Goal: Check status: Check status

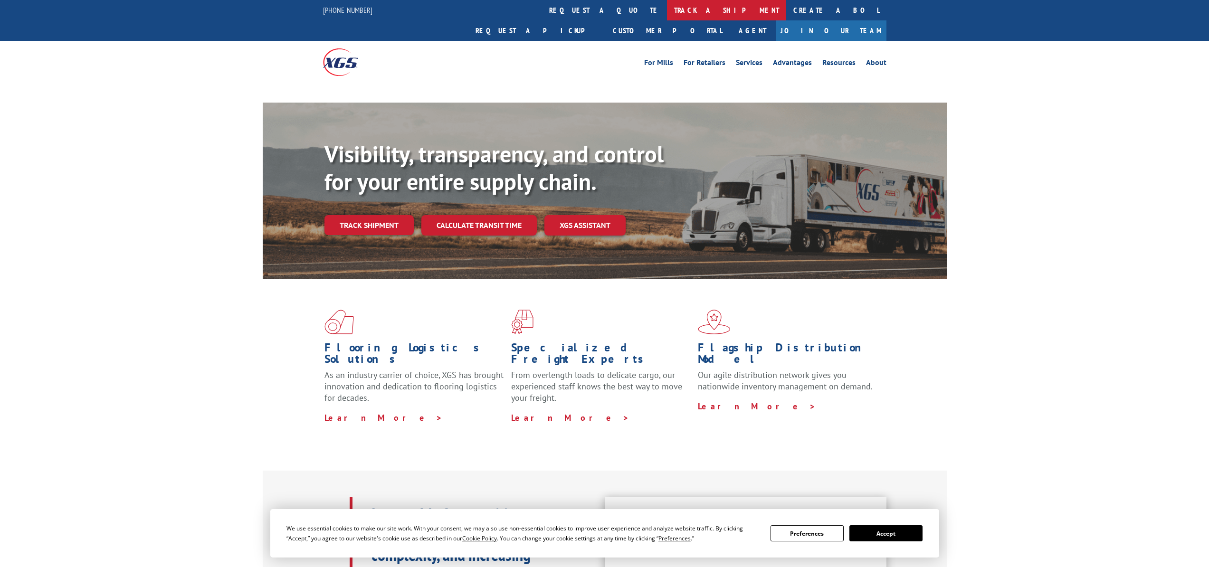
click at [667, 10] on link "track a shipment" at bounding box center [726, 10] width 119 height 20
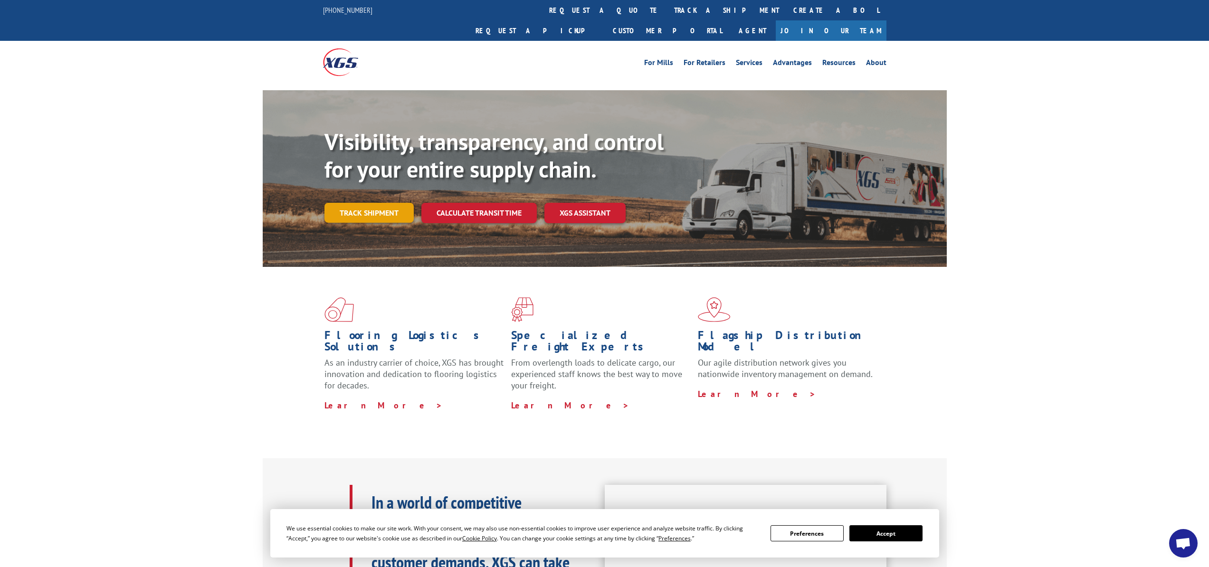
click at [372, 203] on link "Track shipment" at bounding box center [369, 213] width 89 height 20
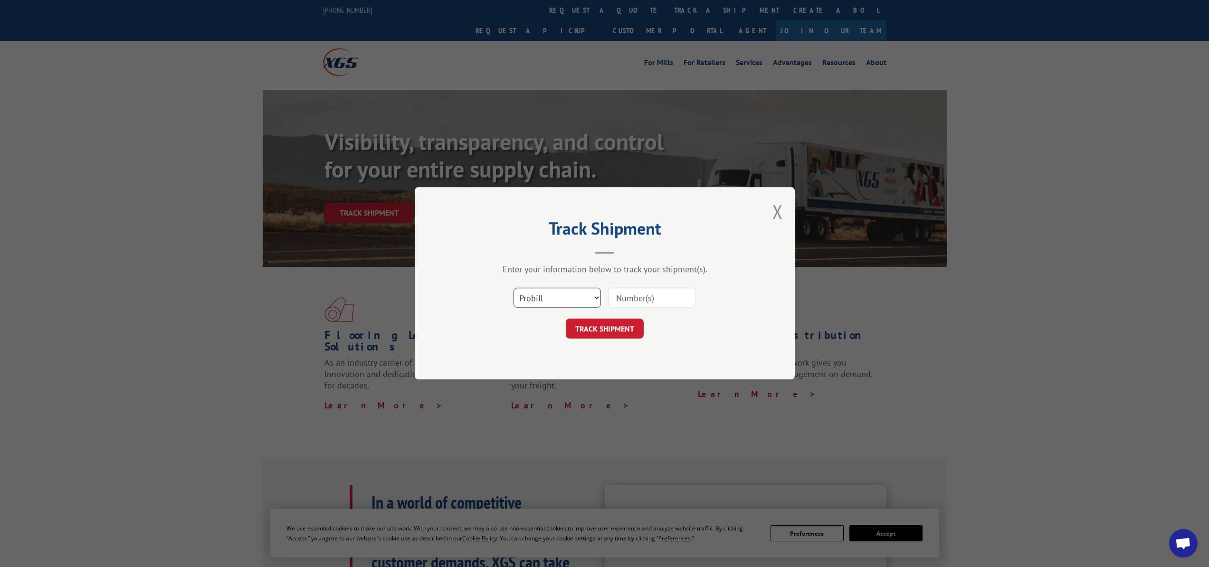
click at [576, 299] on select "Select category... Probill BOL PO" at bounding box center [557, 298] width 87 height 20
click at [662, 294] on input at bounding box center [651, 298] width 87 height 20
paste input "17208089"
type input "17208089"
click at [615, 330] on button "TRACK SHIPMENT" at bounding box center [605, 329] width 78 height 20
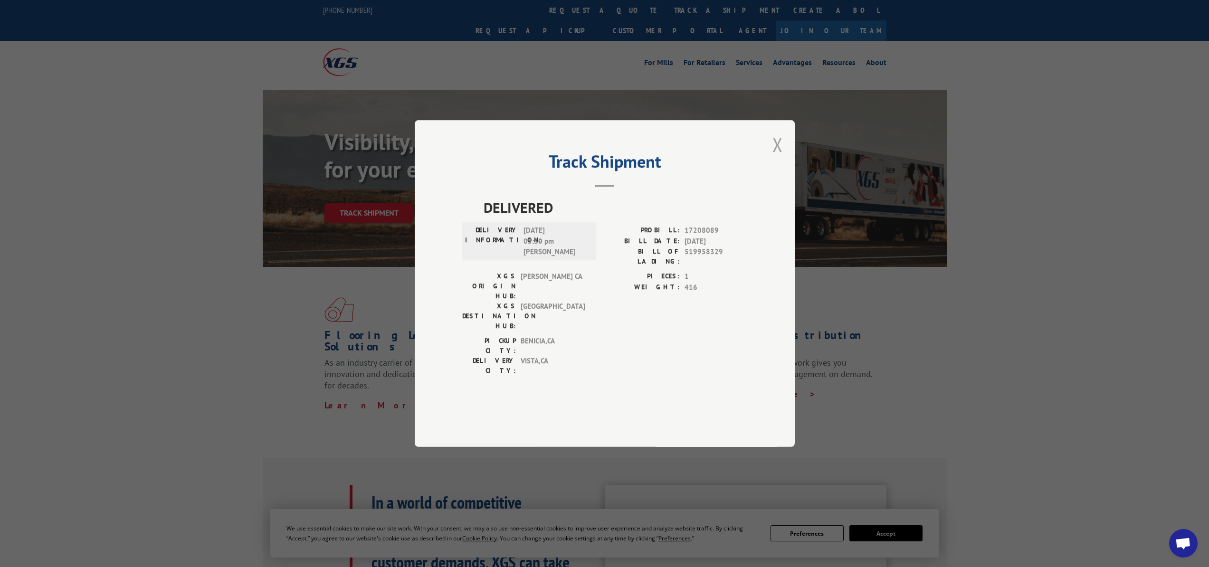
click at [775, 157] on button "Close modal" at bounding box center [778, 144] width 10 height 25
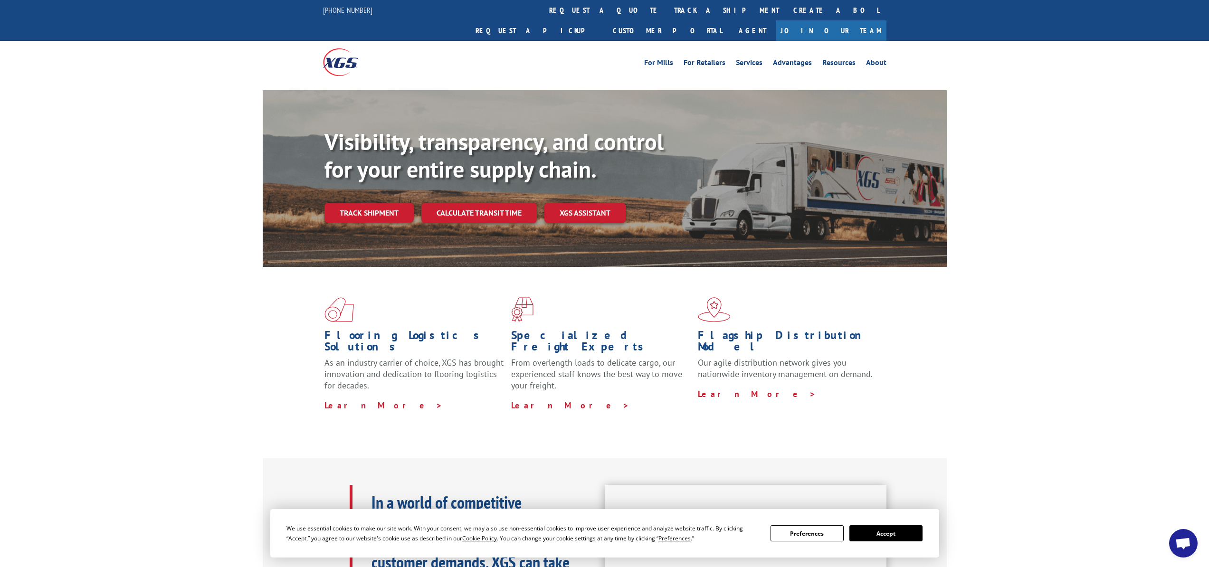
click at [361, 205] on div "Visibility, transparency, and control for your entire supply chain. Track shipm…" at bounding box center [636, 194] width 622 height 133
click at [364, 203] on link "Track shipment" at bounding box center [369, 213] width 89 height 20
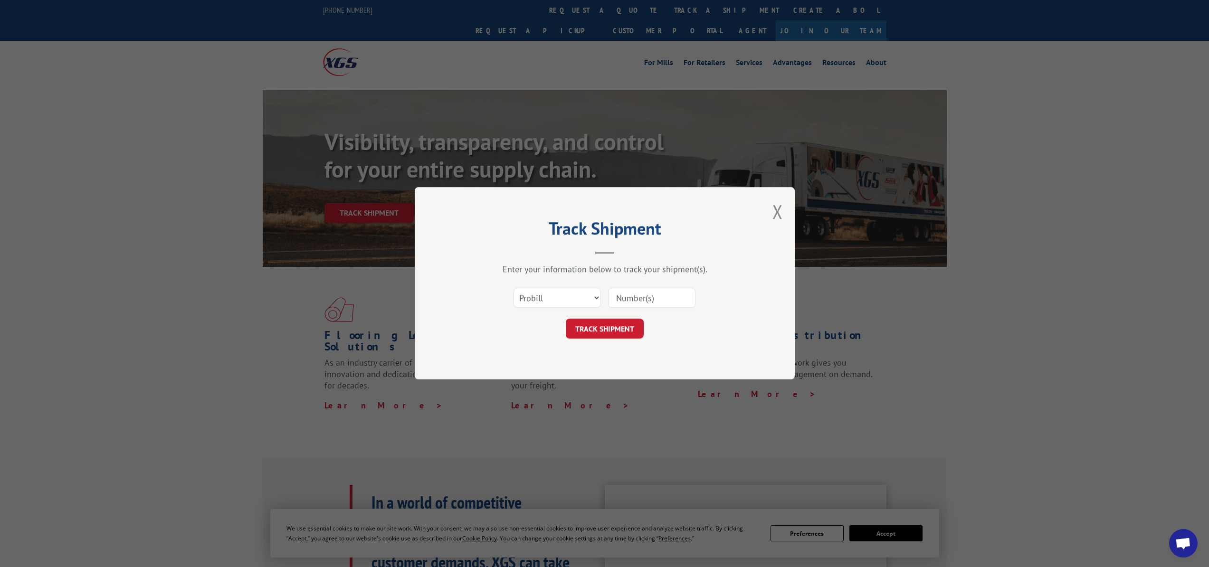
click at [646, 295] on input at bounding box center [651, 298] width 87 height 20
paste input "17208084"
type input "17208084"
click at [598, 324] on button "TRACK SHIPMENT" at bounding box center [605, 329] width 78 height 20
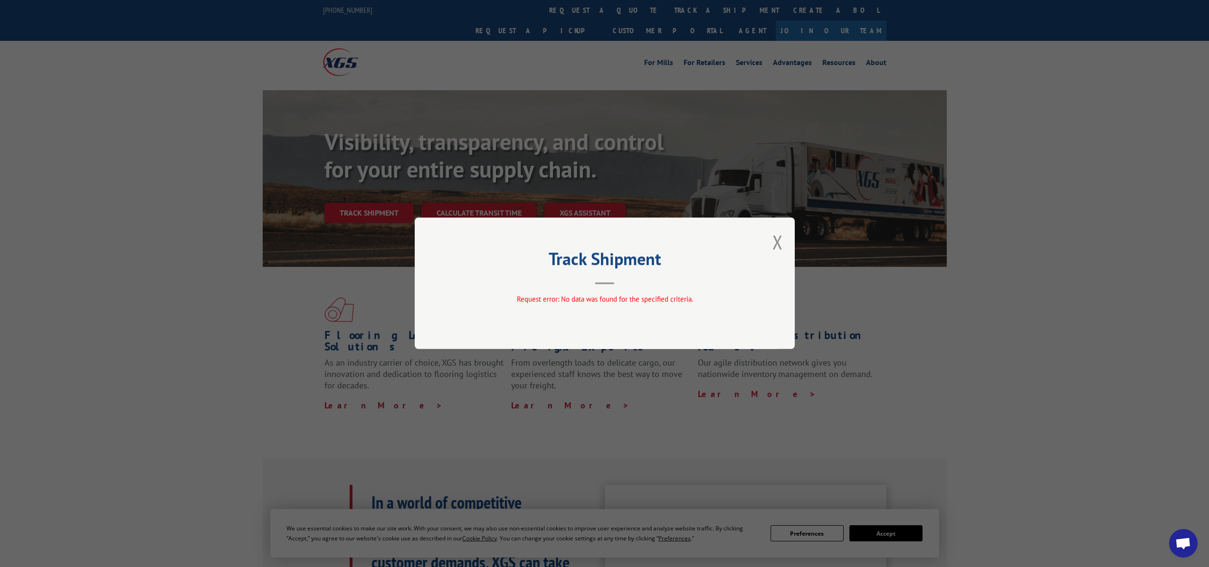
drag, startPoint x: 775, startPoint y: 239, endPoint x: 767, endPoint y: 234, distance: 9.1
click at [775, 238] on button "Close modal" at bounding box center [778, 241] width 10 height 25
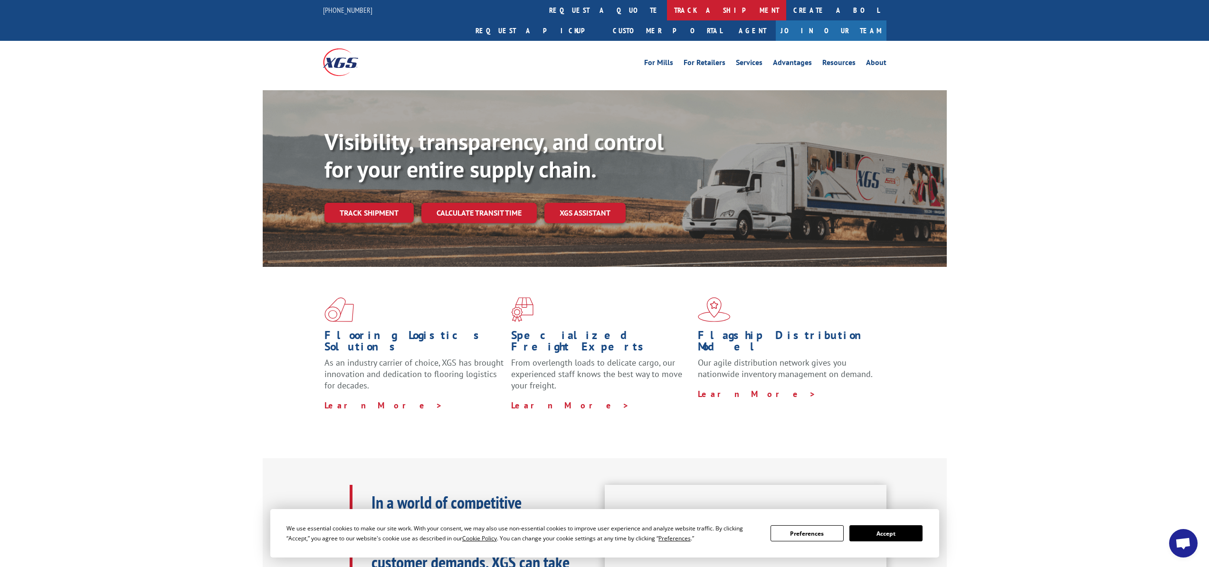
click at [667, 10] on link "track a shipment" at bounding box center [726, 10] width 119 height 20
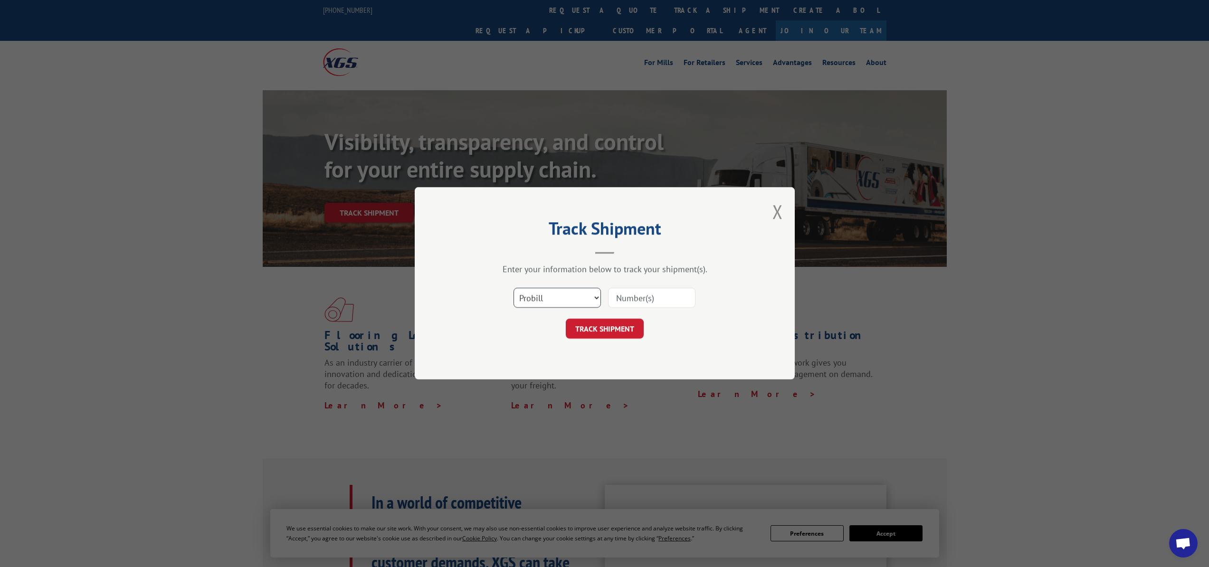
click at [563, 302] on select "Select category... Probill BOL PO" at bounding box center [557, 298] width 87 height 20
select select
click at [514, 288] on select "Select category... Probill BOL PO" at bounding box center [557, 298] width 87 height 20
click at [631, 302] on input at bounding box center [651, 298] width 87 height 20
paste input "17208084"
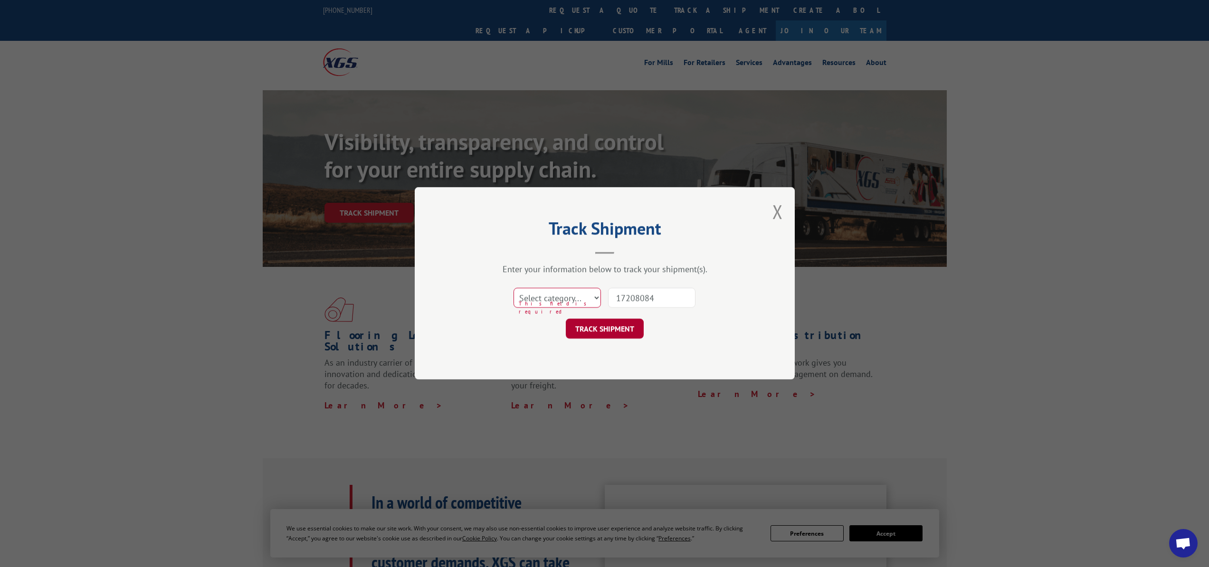
type input "17208084"
click at [607, 330] on button "TRACK SHIPMENT" at bounding box center [605, 329] width 78 height 20
click at [783, 208] on div "Track Shipment Enter your information below to track your shipment(s). Select c…" at bounding box center [605, 283] width 380 height 192
click at [775, 210] on button "Close modal" at bounding box center [778, 211] width 10 height 25
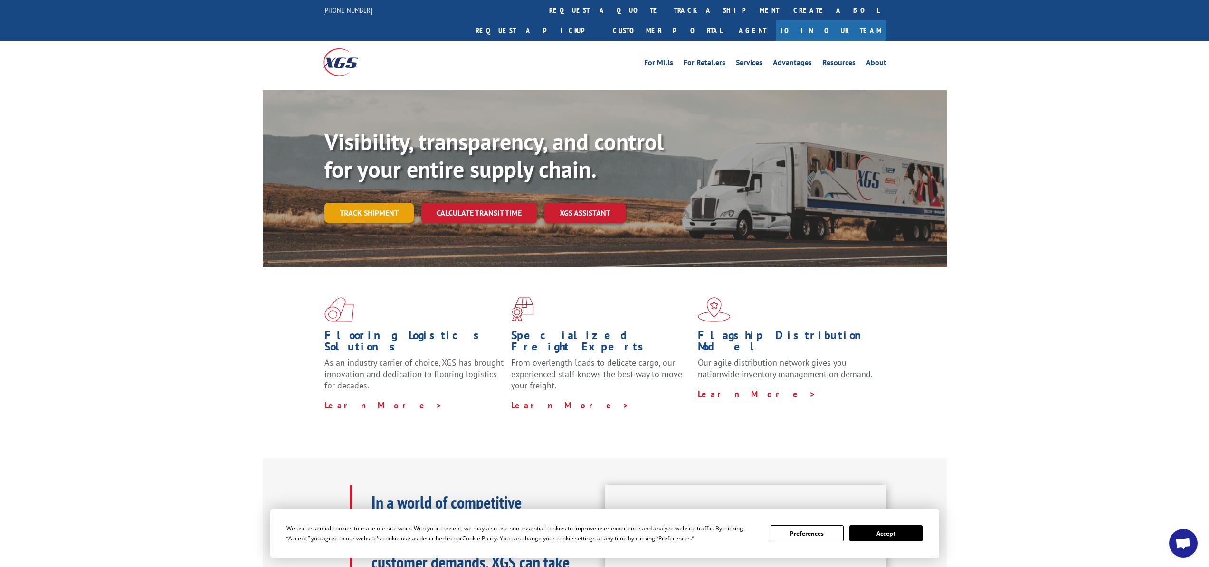
click at [380, 203] on link "Track shipment" at bounding box center [369, 213] width 89 height 20
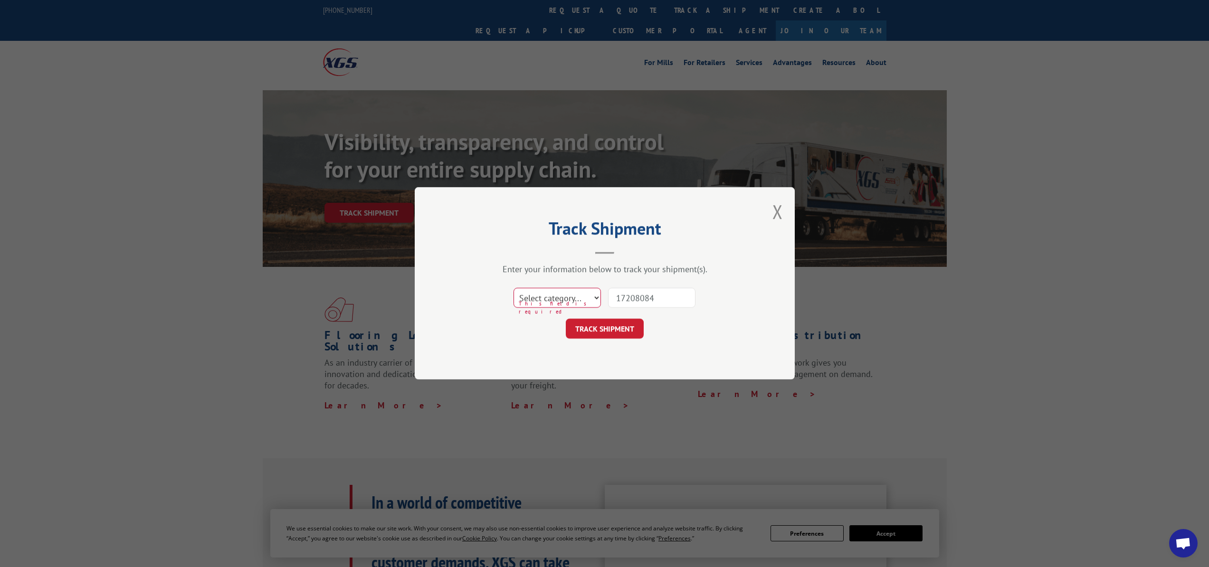
click at [576, 296] on select "Select category... Probill BOL PO" at bounding box center [557, 298] width 87 height 20
select select "po"
click at [514, 288] on select "Select category... Probill BOL PO" at bounding box center [557, 298] width 87 height 20
click at [649, 296] on input "17208084" at bounding box center [651, 298] width 87 height 20
click at [649, 297] on input "17208084" at bounding box center [651, 298] width 87 height 20
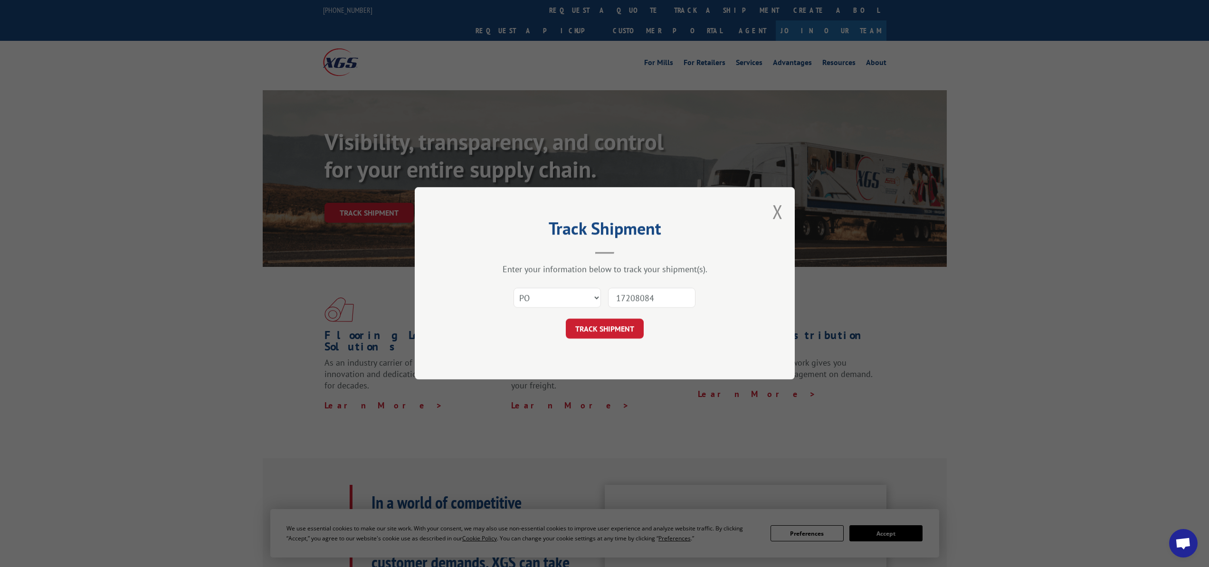
click at [649, 297] on input "17208084" at bounding box center [651, 298] width 87 height 20
click at [604, 328] on button "TRACK SHIPMENT" at bounding box center [605, 329] width 78 height 20
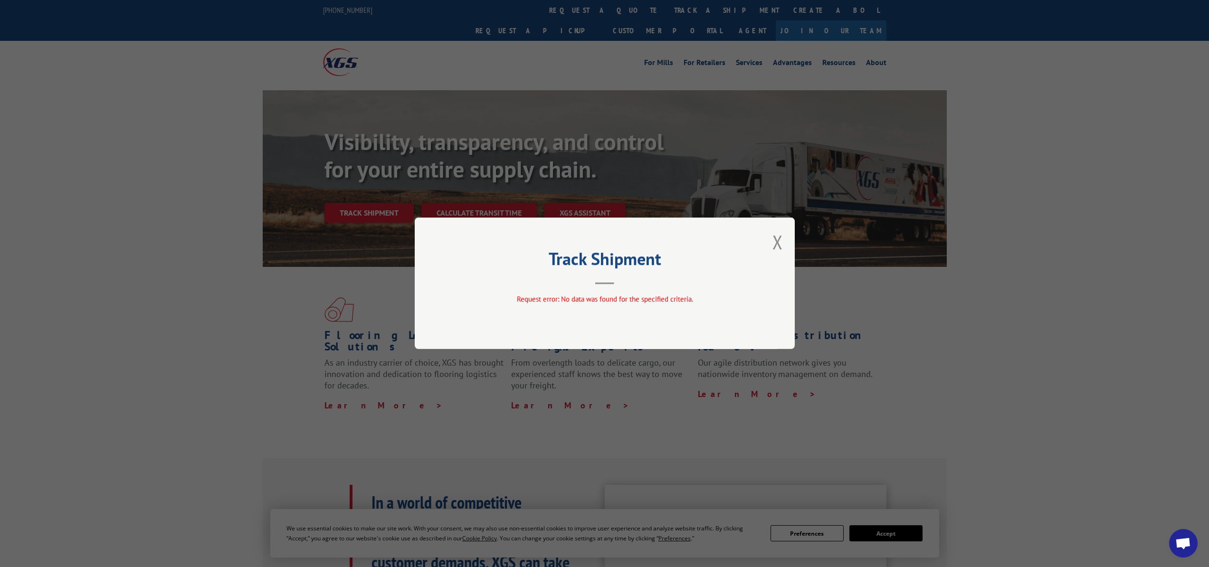
click at [771, 246] on div "Track Shipment Request error: No data was found for the specified criteria." at bounding box center [605, 284] width 380 height 132
click at [773, 245] on button "Close modal" at bounding box center [778, 241] width 10 height 25
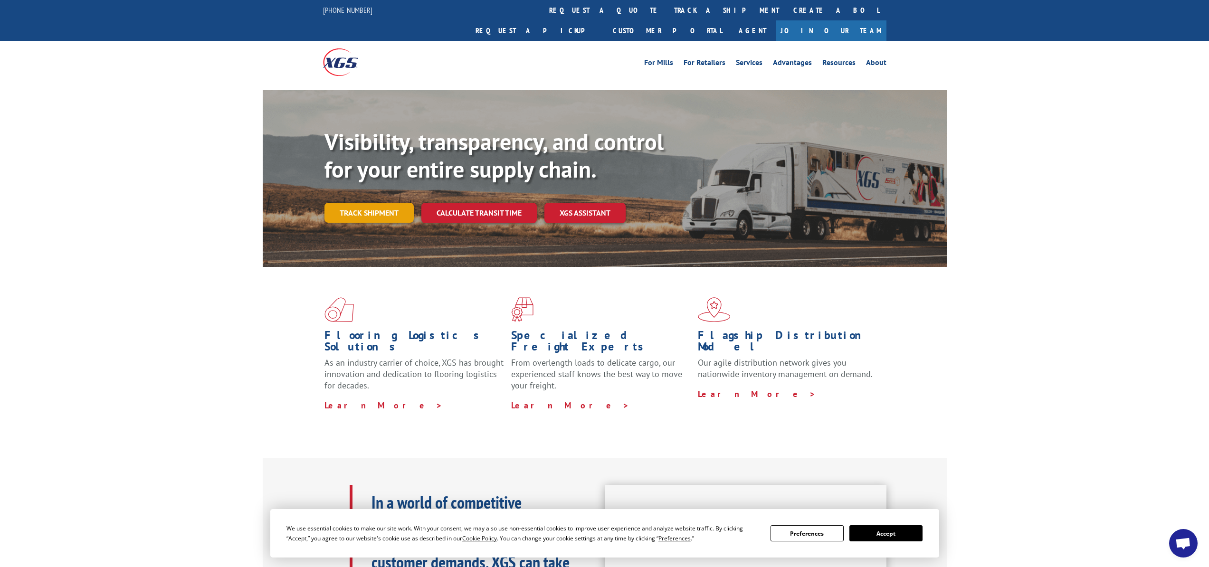
click at [364, 203] on link "Track shipment" at bounding box center [369, 213] width 89 height 20
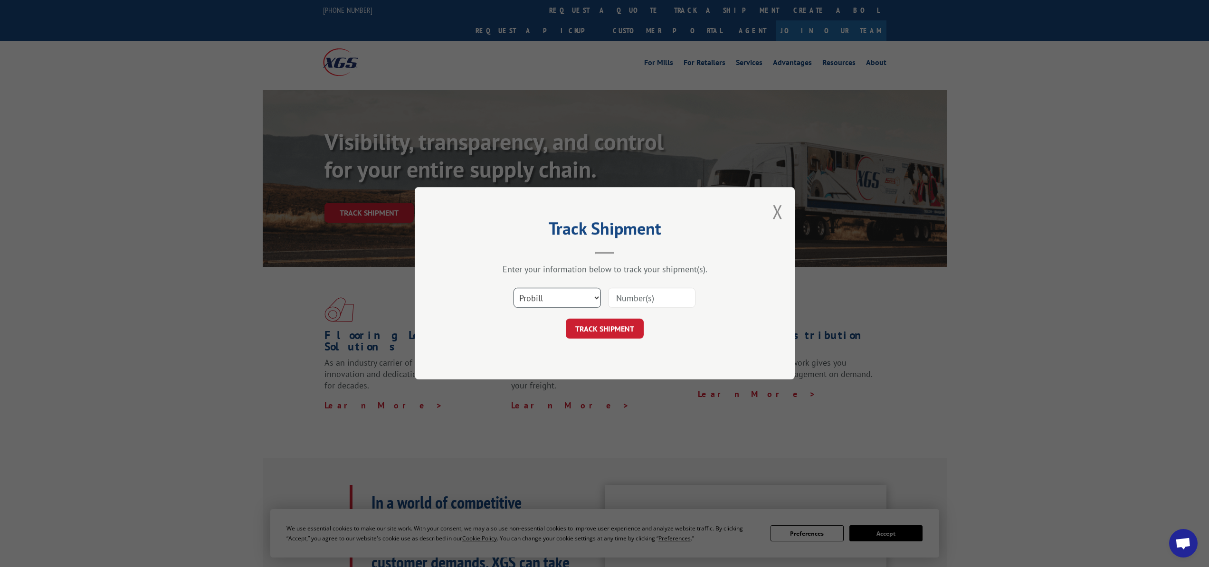
click at [545, 299] on select "Select category... Probill BOL PO" at bounding box center [557, 298] width 87 height 20
select select "bol"
click at [514, 288] on select "Select category... Probill BOL PO" at bounding box center [557, 298] width 87 height 20
click at [636, 293] on input at bounding box center [651, 298] width 87 height 20
type input "v"
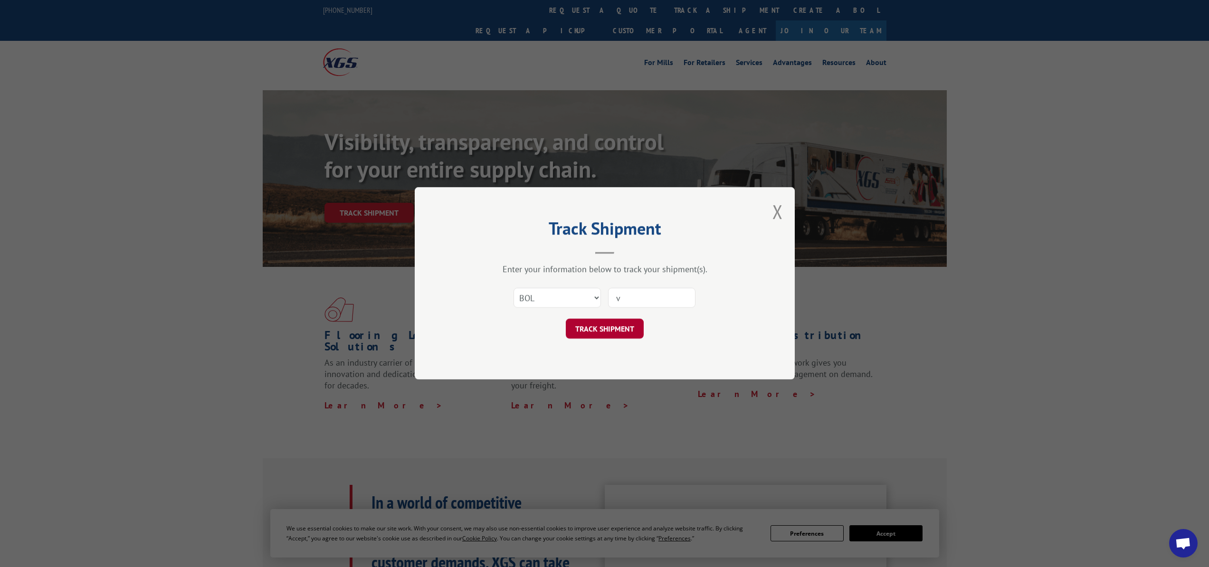
click at [605, 333] on button "TRACK SHIPMENT" at bounding box center [605, 329] width 78 height 20
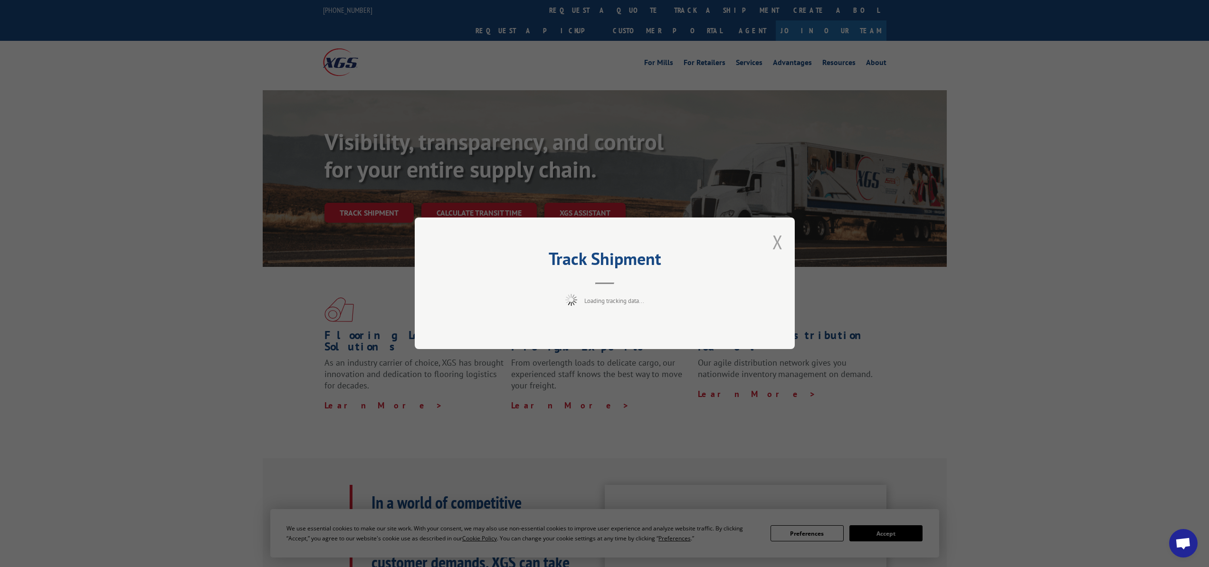
click at [773, 247] on button "Close modal" at bounding box center [778, 241] width 10 height 25
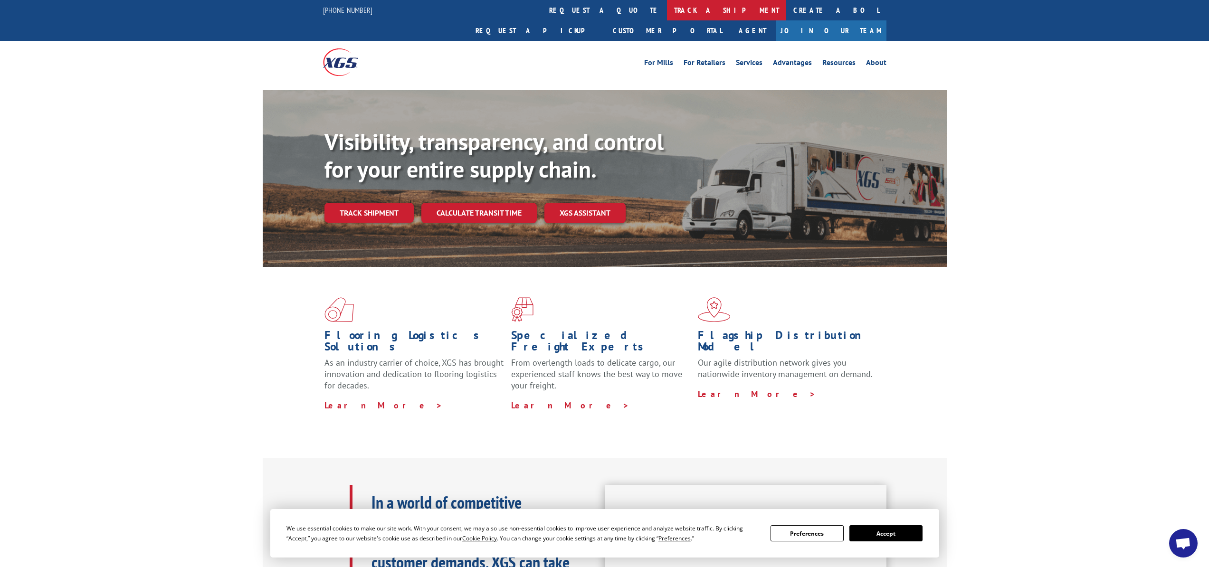
click at [667, 18] on link "track a shipment" at bounding box center [726, 10] width 119 height 20
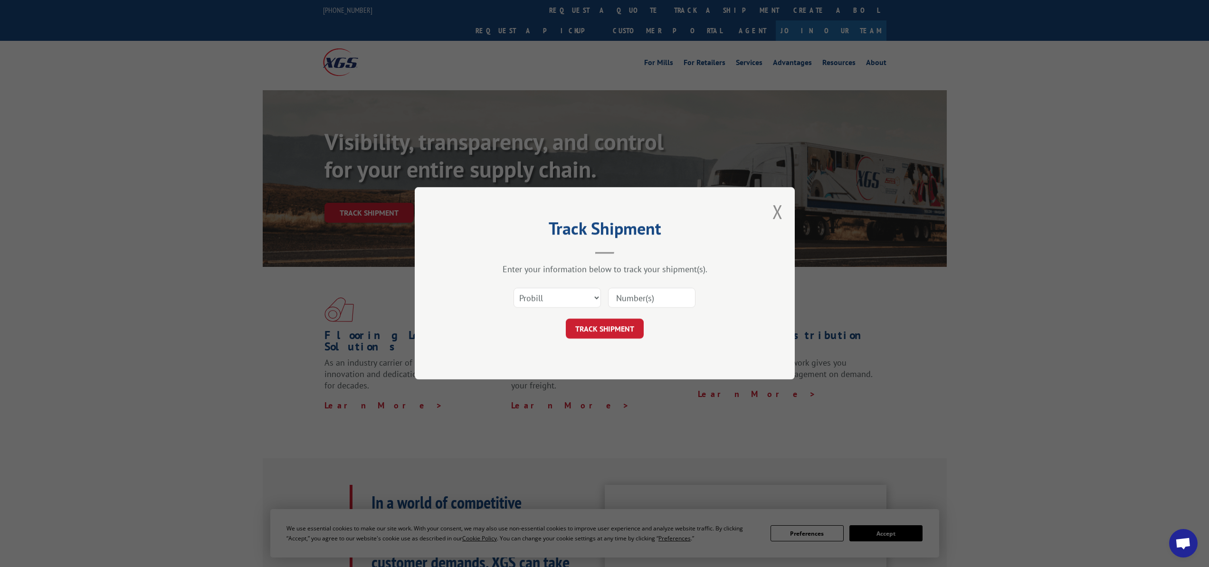
click at [649, 293] on input at bounding box center [651, 298] width 87 height 20
paste input "17208084"
type input "17208084"
click at [615, 334] on button "TRACK SHIPMENT" at bounding box center [605, 329] width 78 height 20
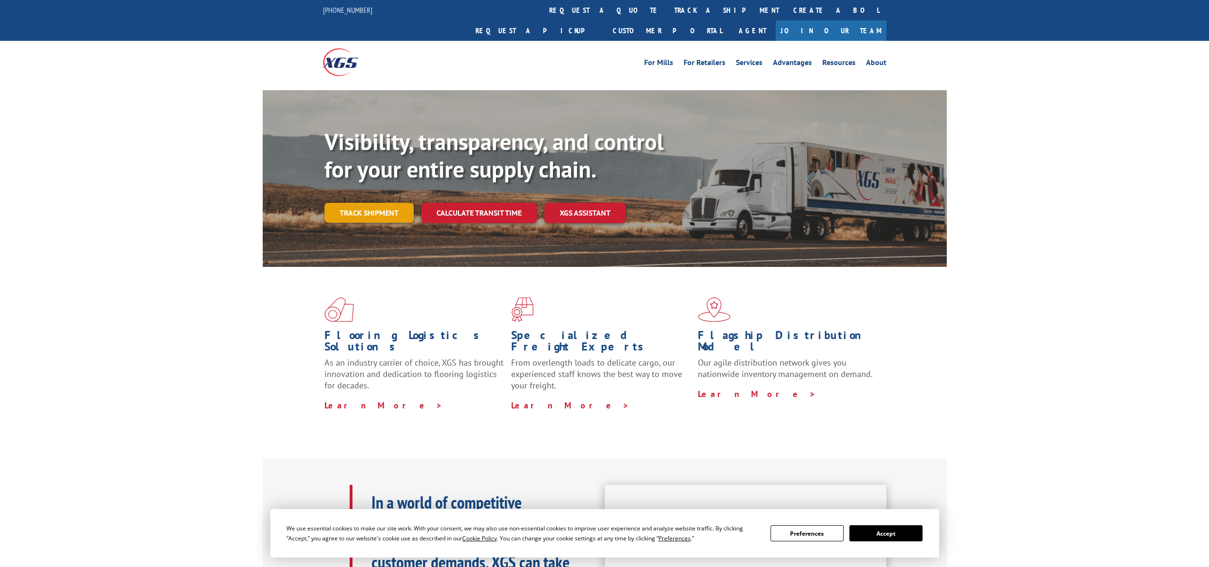
click at [386, 203] on link "Track shipment" at bounding box center [369, 213] width 89 height 20
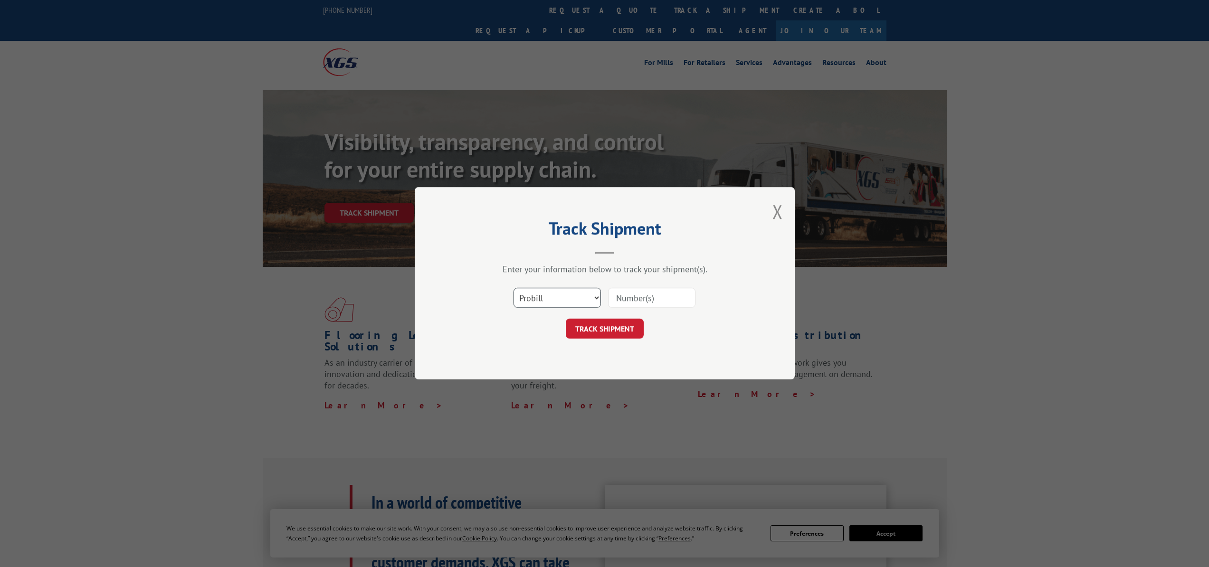
click at [569, 293] on select "Select category... Probill BOL PO" at bounding box center [557, 298] width 87 height 20
select select "po"
click at [514, 288] on select "Select category... Probill BOL PO" at bounding box center [557, 298] width 87 height 20
click at [632, 300] on input at bounding box center [651, 298] width 87 height 20
paste input "17208084"
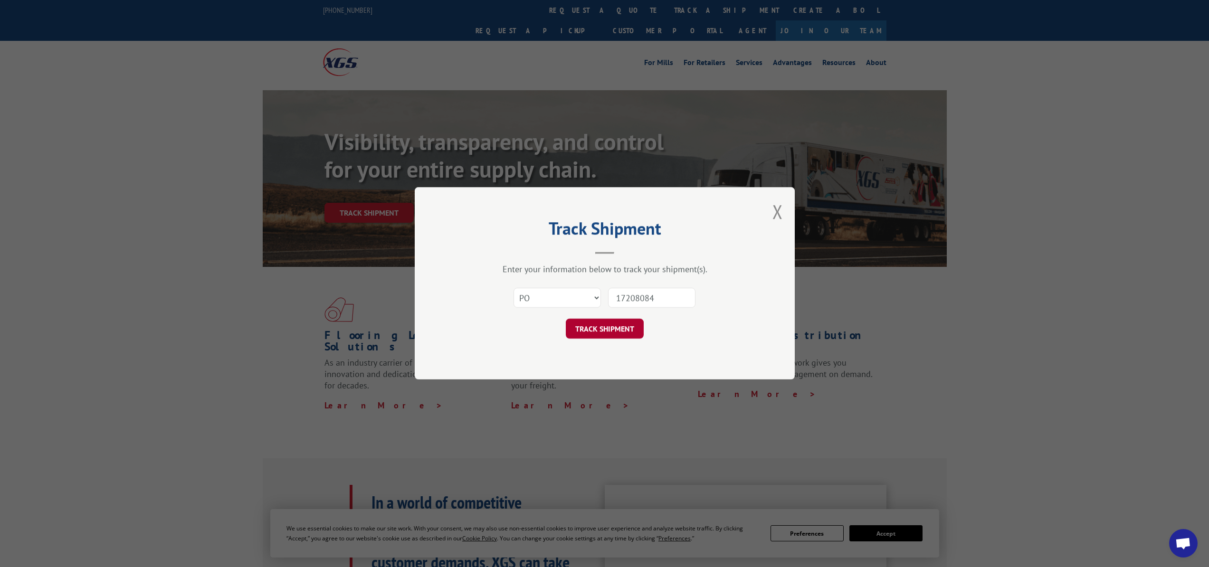
type input "17208084"
click at [625, 323] on button "TRACK SHIPMENT" at bounding box center [605, 329] width 78 height 20
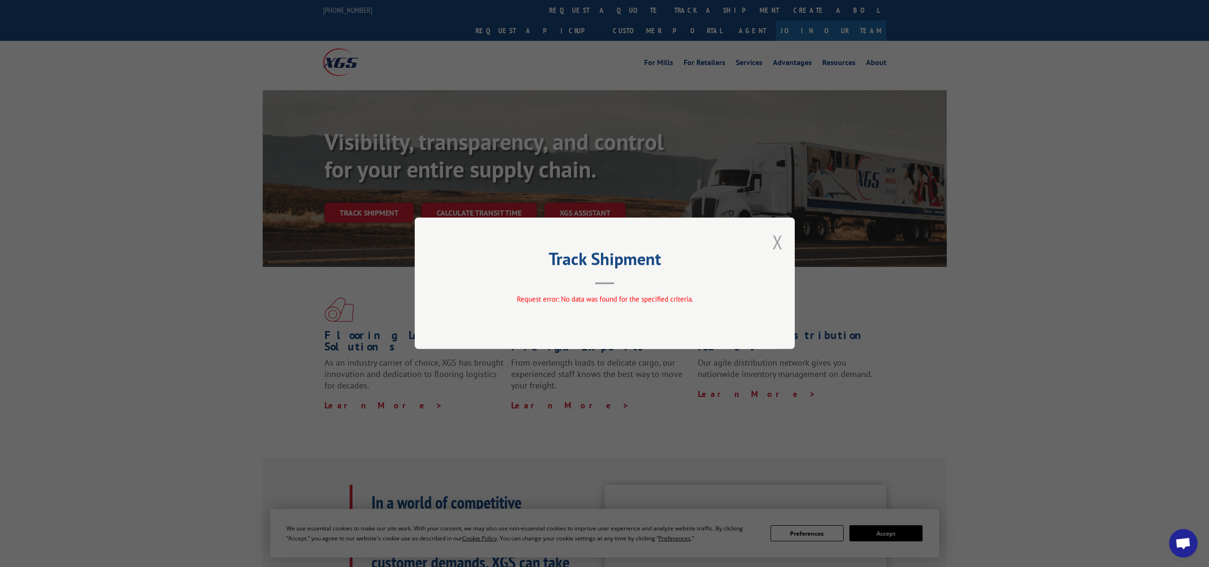
click at [777, 243] on button "Close modal" at bounding box center [778, 241] width 10 height 25
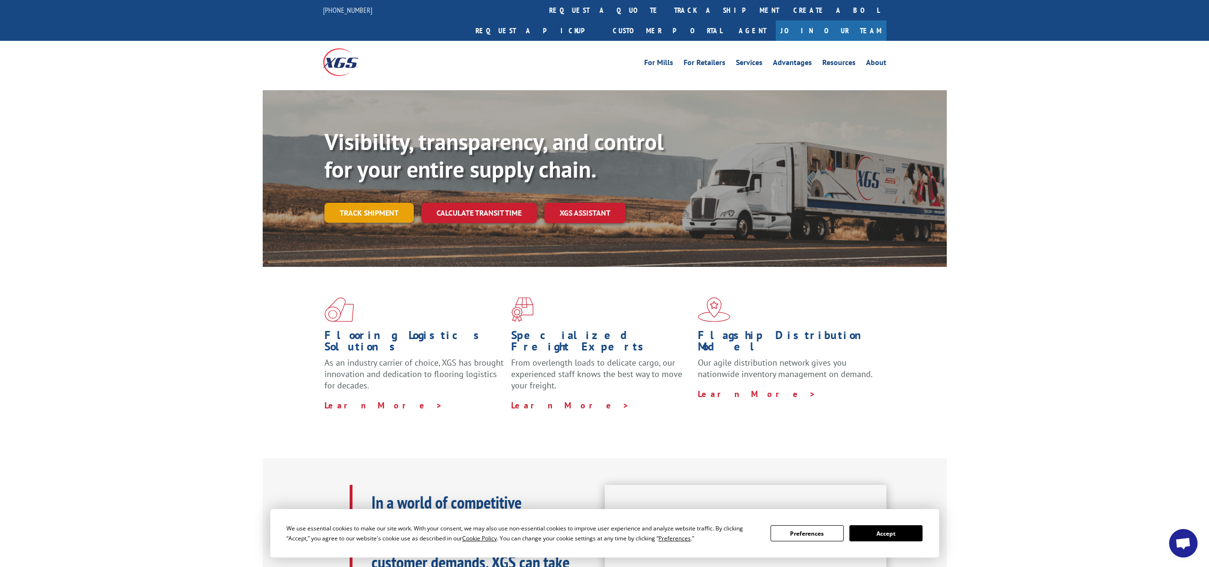
click at [346, 203] on link "Track shipment" at bounding box center [369, 213] width 89 height 20
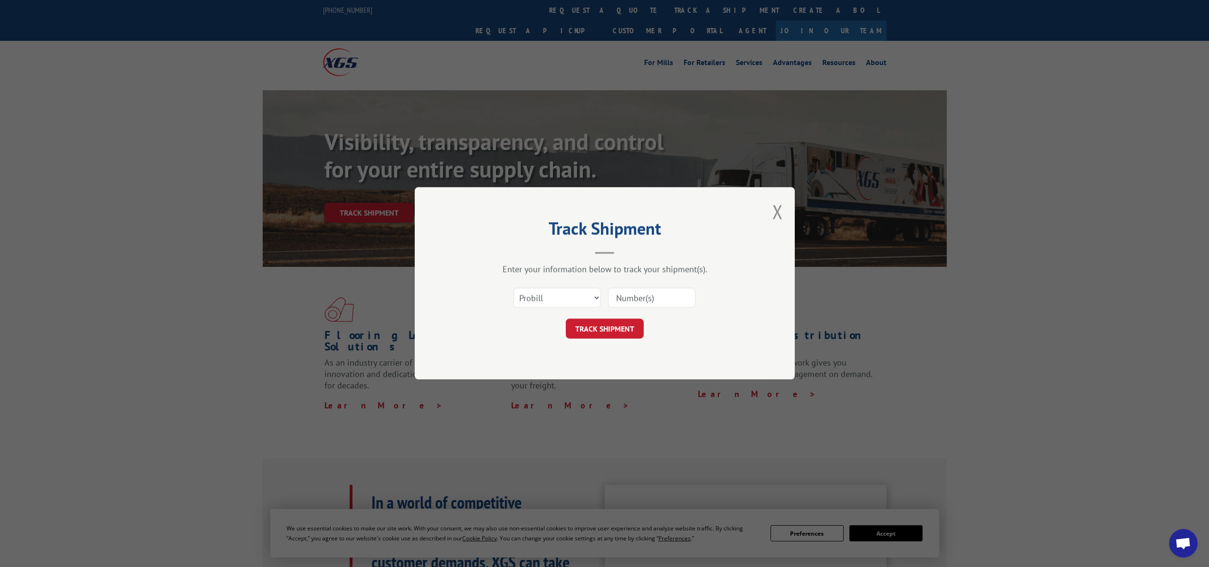
click at [544, 285] on div "Select category... Probill BOL PO" at bounding box center [604, 298] width 285 height 31
click at [545, 298] on select "Select category... Probill BOL PO" at bounding box center [557, 298] width 87 height 20
click at [514, 288] on select "Select category... Probill BOL PO" at bounding box center [557, 298] width 87 height 20
click at [559, 301] on select "Select category... Probill BOL PO" at bounding box center [557, 298] width 87 height 20
click at [514, 288] on select "Select category... Probill BOL PO" at bounding box center [557, 298] width 87 height 20
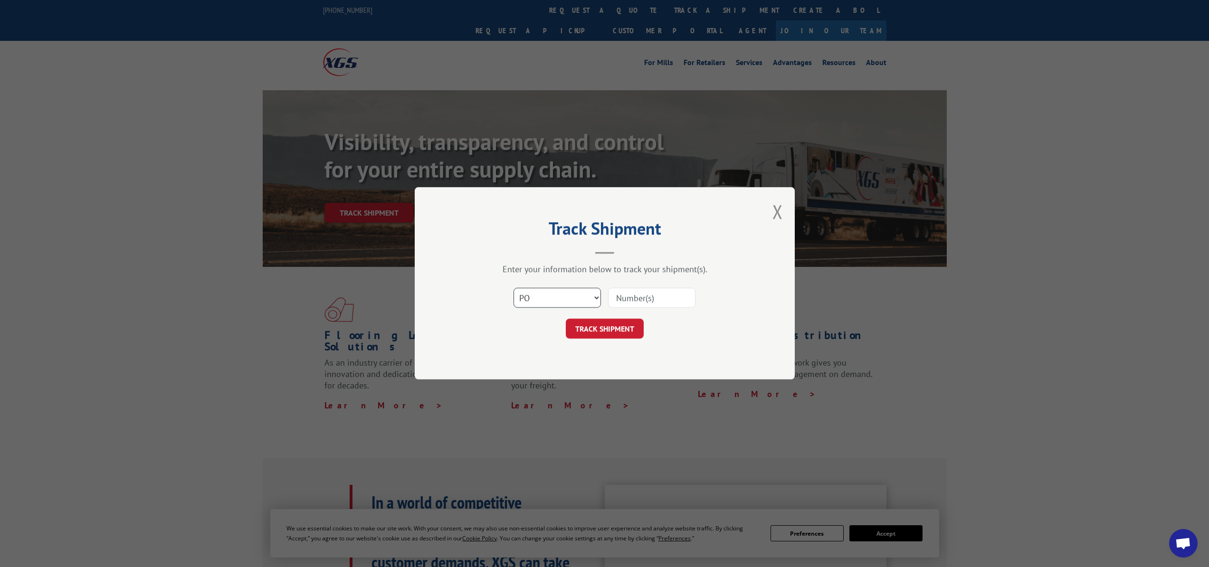
click at [557, 293] on select "Select category... Probill BOL PO" at bounding box center [557, 298] width 87 height 20
select select "probill"
click at [514, 288] on select "Select category... Probill BOL PO" at bounding box center [557, 298] width 87 height 20
click at [640, 301] on input at bounding box center [651, 298] width 87 height 20
paste input "519347846"
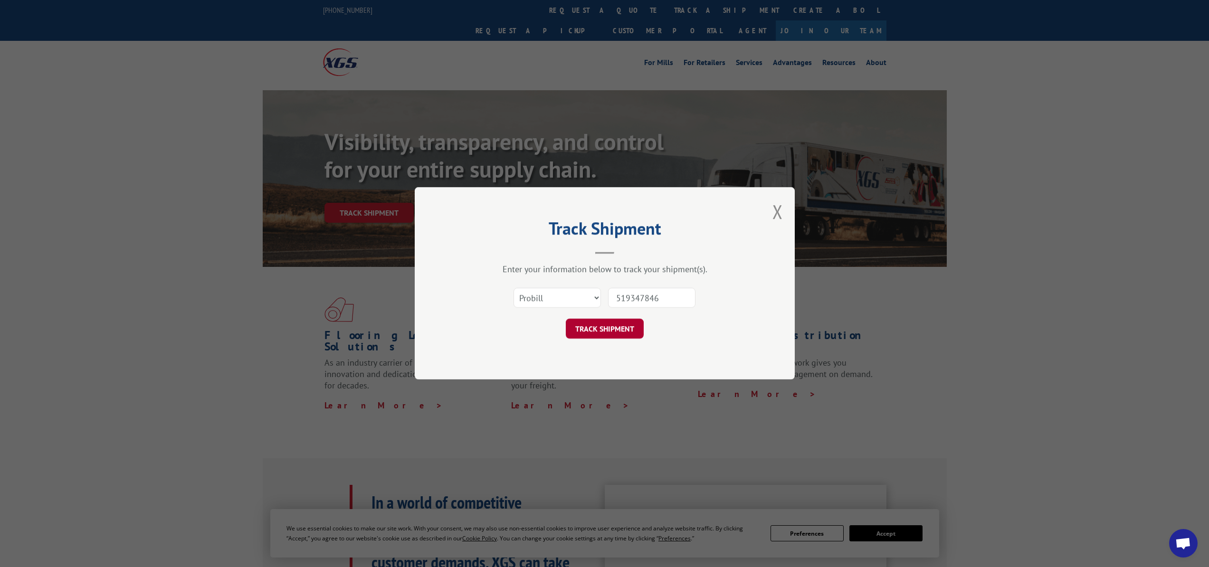
type input "519347846"
click at [616, 330] on button "TRACK SHIPMENT" at bounding box center [605, 329] width 78 height 20
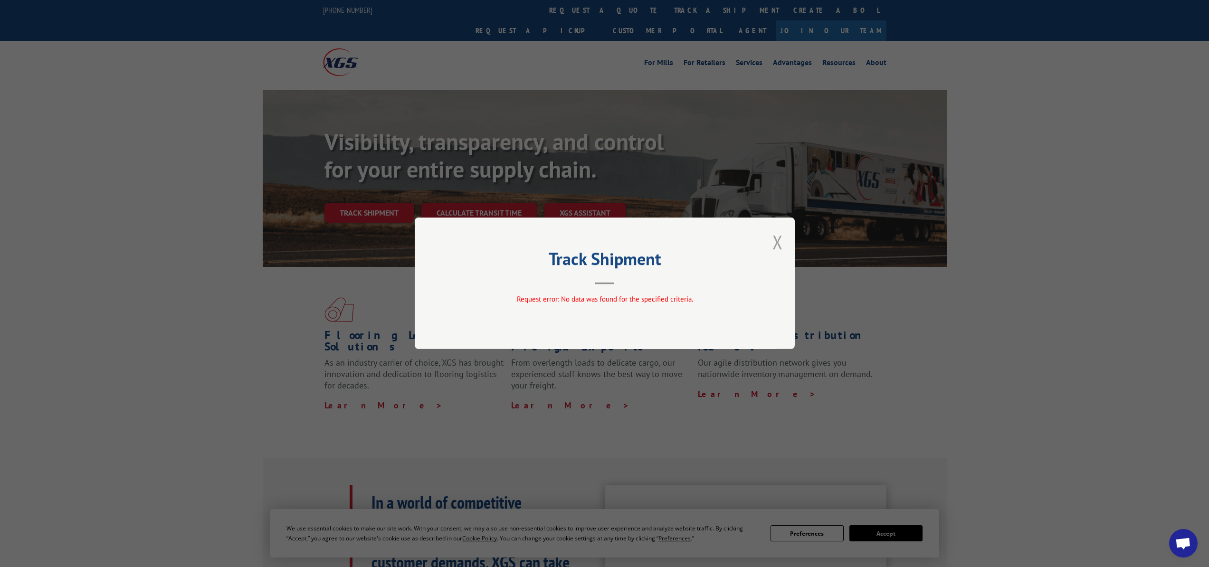
click at [780, 244] on button "Close modal" at bounding box center [778, 241] width 10 height 25
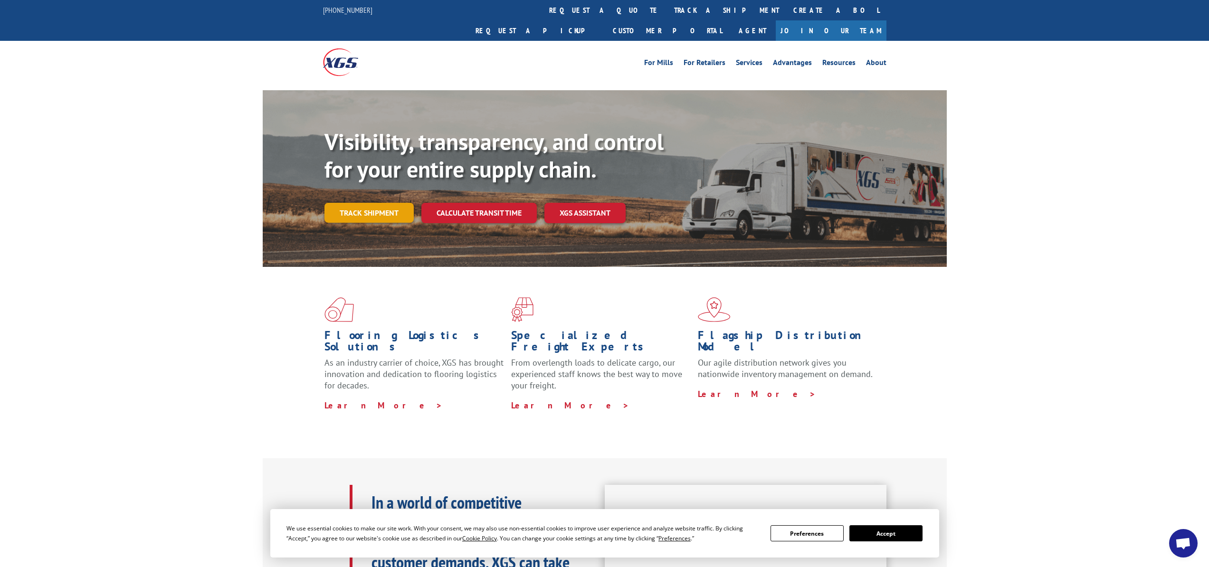
click at [378, 203] on link "Track shipment" at bounding box center [369, 213] width 89 height 20
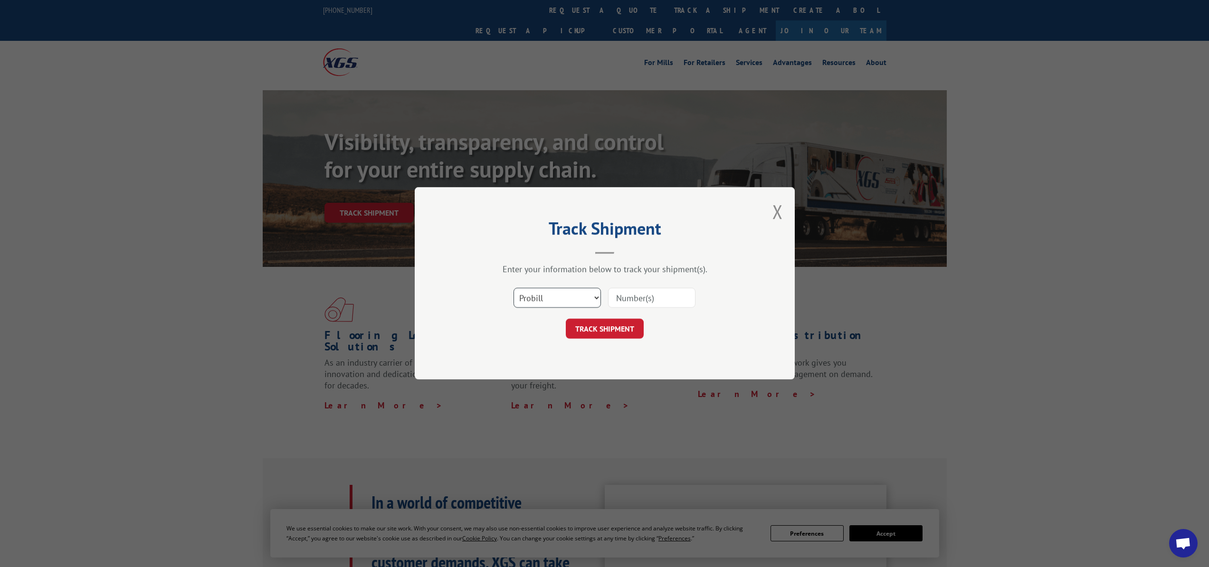
click at [553, 299] on select "Select category... Probill BOL PO" at bounding box center [557, 298] width 87 height 20
select select "po"
click at [514, 288] on select "Select category... Probill BOL PO" at bounding box center [557, 298] width 87 height 20
click at [639, 299] on input at bounding box center [651, 298] width 87 height 20
paste input "519347846"
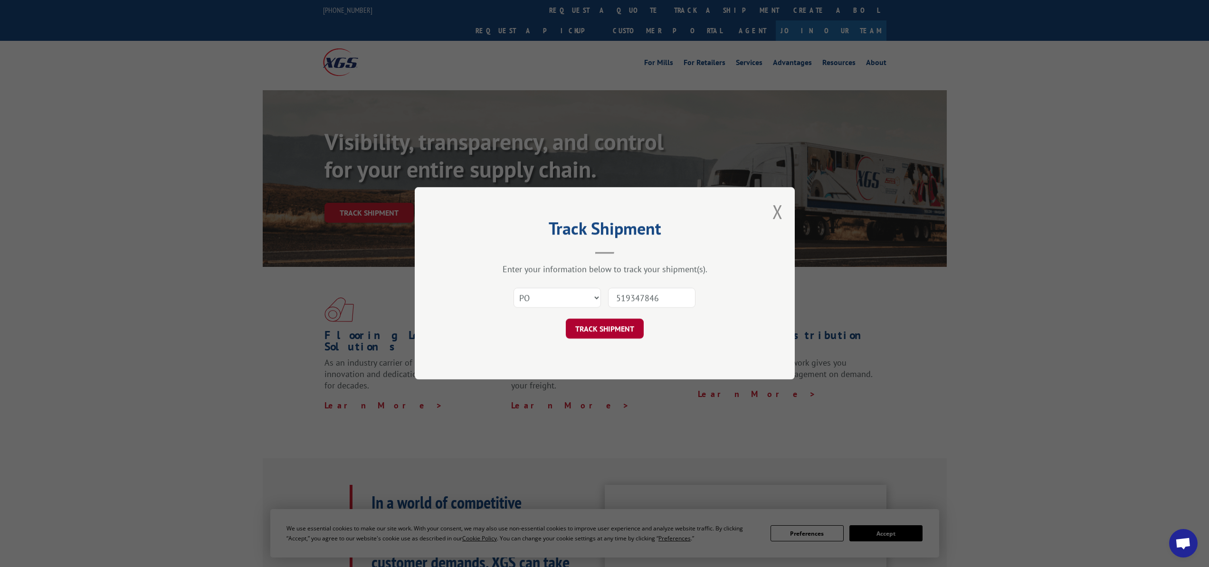
type input "519347846"
click at [620, 325] on button "TRACK SHIPMENT" at bounding box center [605, 329] width 78 height 20
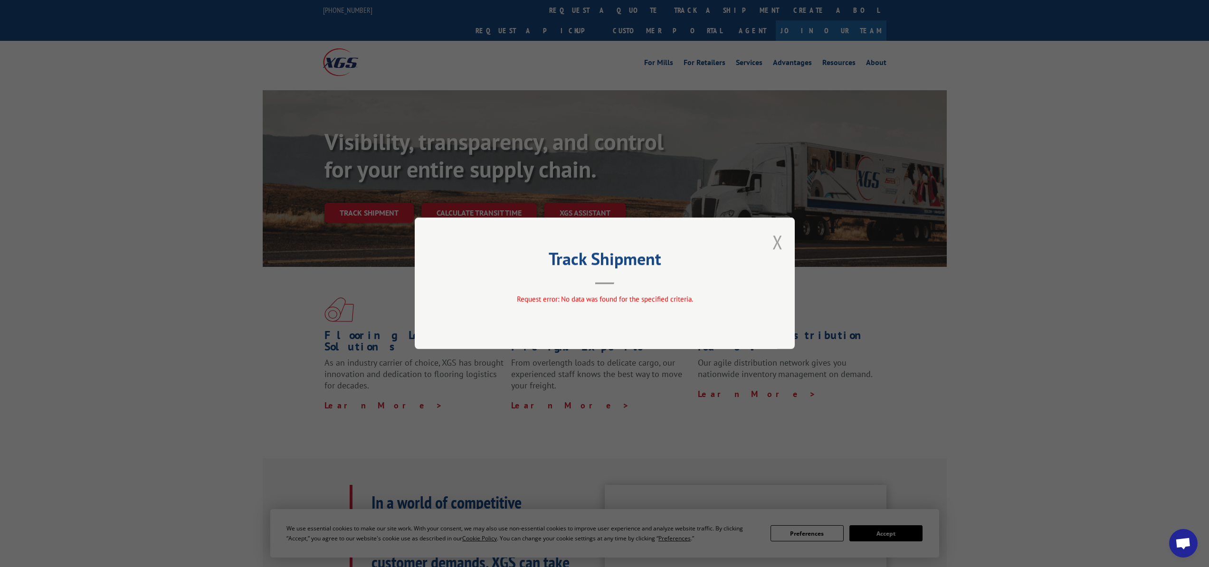
click at [777, 238] on button "Close modal" at bounding box center [778, 241] width 10 height 25
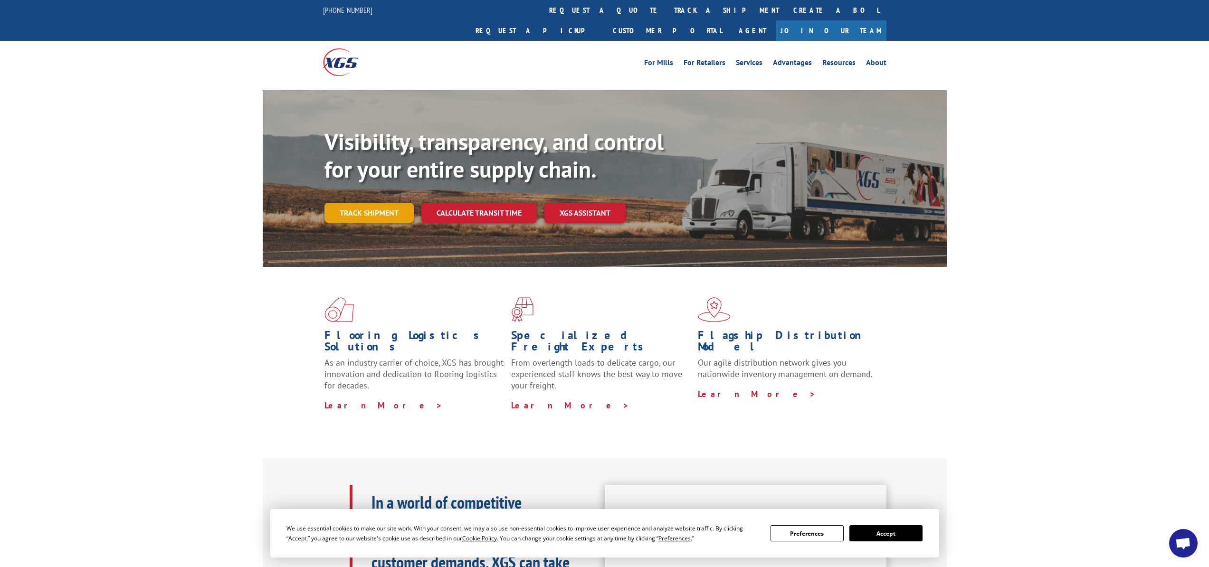
click at [375, 203] on link "Track shipment" at bounding box center [369, 213] width 89 height 20
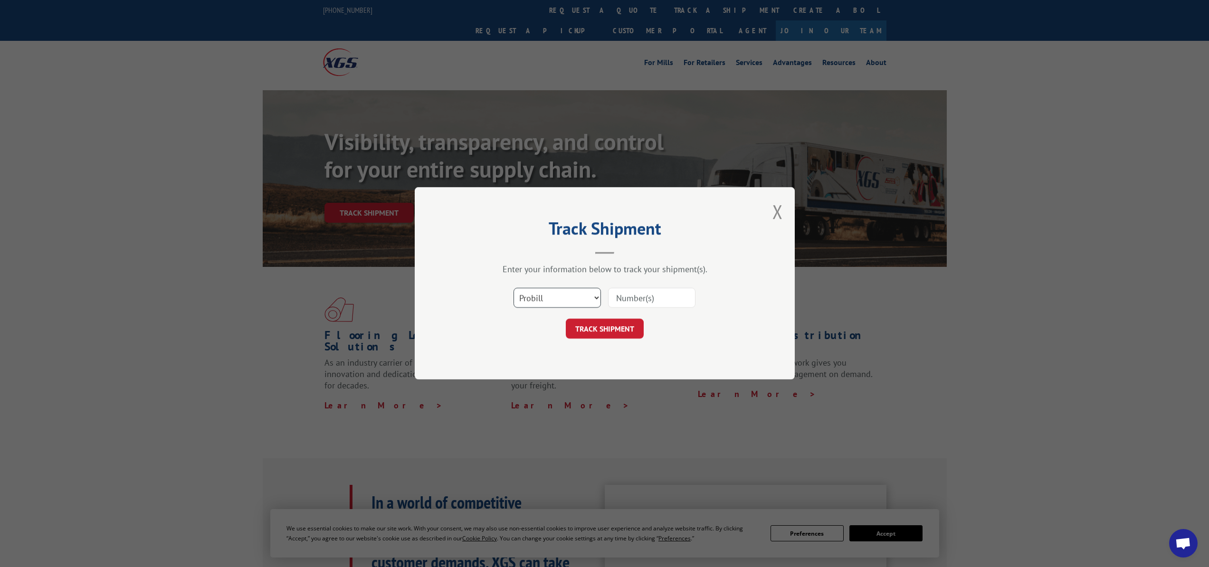
click at [577, 300] on select "Select category... Probill BOL PO" at bounding box center [557, 298] width 87 height 20
click at [514, 288] on select "Select category... Probill BOL PO" at bounding box center [557, 298] width 87 height 20
click at [575, 307] on select "Select category... Probill BOL PO" at bounding box center [557, 298] width 87 height 20
select select "bol"
click at [514, 288] on select "Select category... Probill BOL PO" at bounding box center [557, 298] width 87 height 20
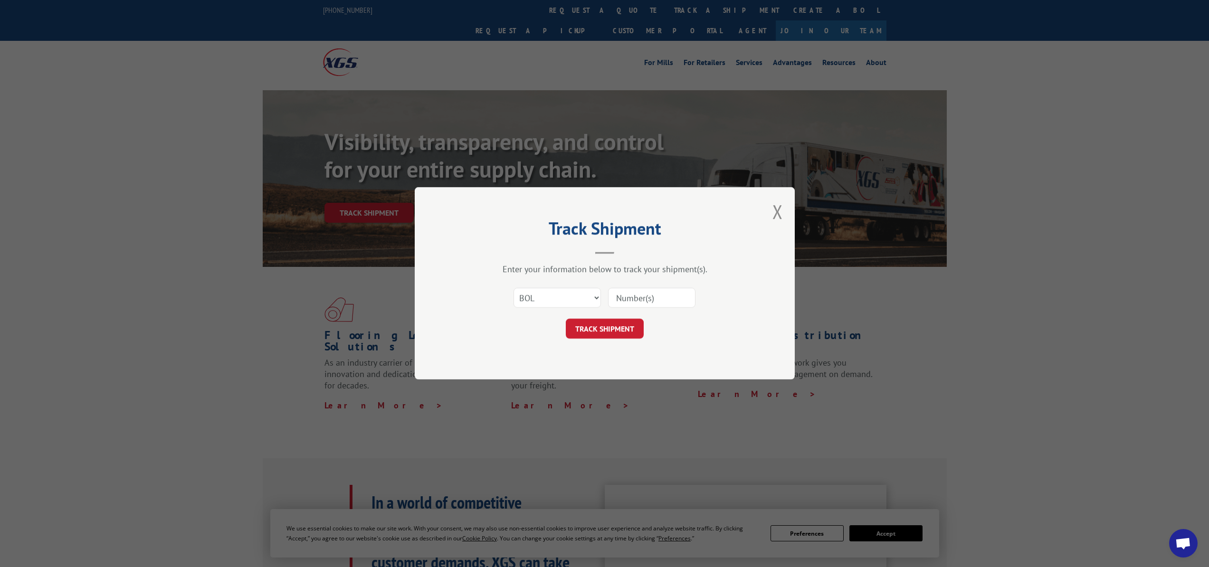
click at [632, 305] on input at bounding box center [651, 298] width 87 height 20
paste input "519347846"
type input "519347846"
click at [619, 324] on button "TRACK SHIPMENT" at bounding box center [605, 329] width 78 height 20
